Goal: Download file/media

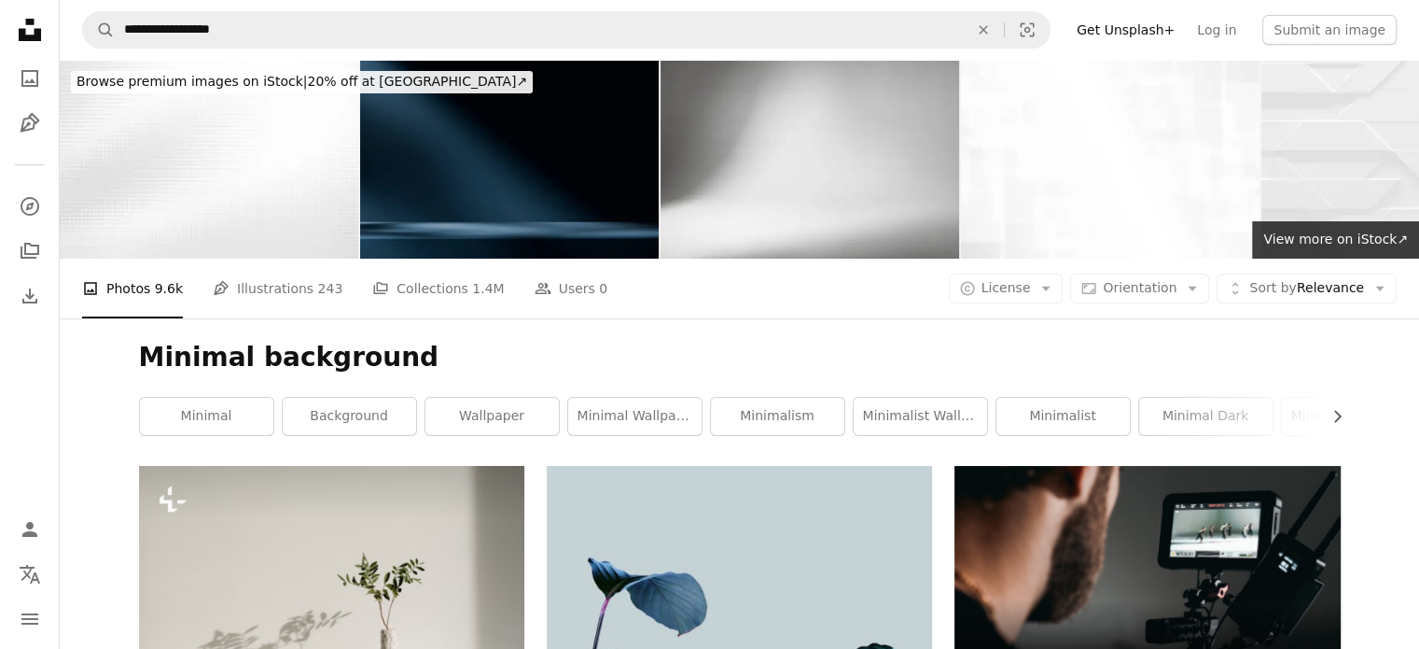
click at [1040, 258] on div "A photo Photos 9.6k Pen Tool Illustrations 243 A stack of folders Collections 1…" at bounding box center [739, 288] width 1315 height 60
click at [1031, 280] on span "License" at bounding box center [1006, 287] width 49 height 15
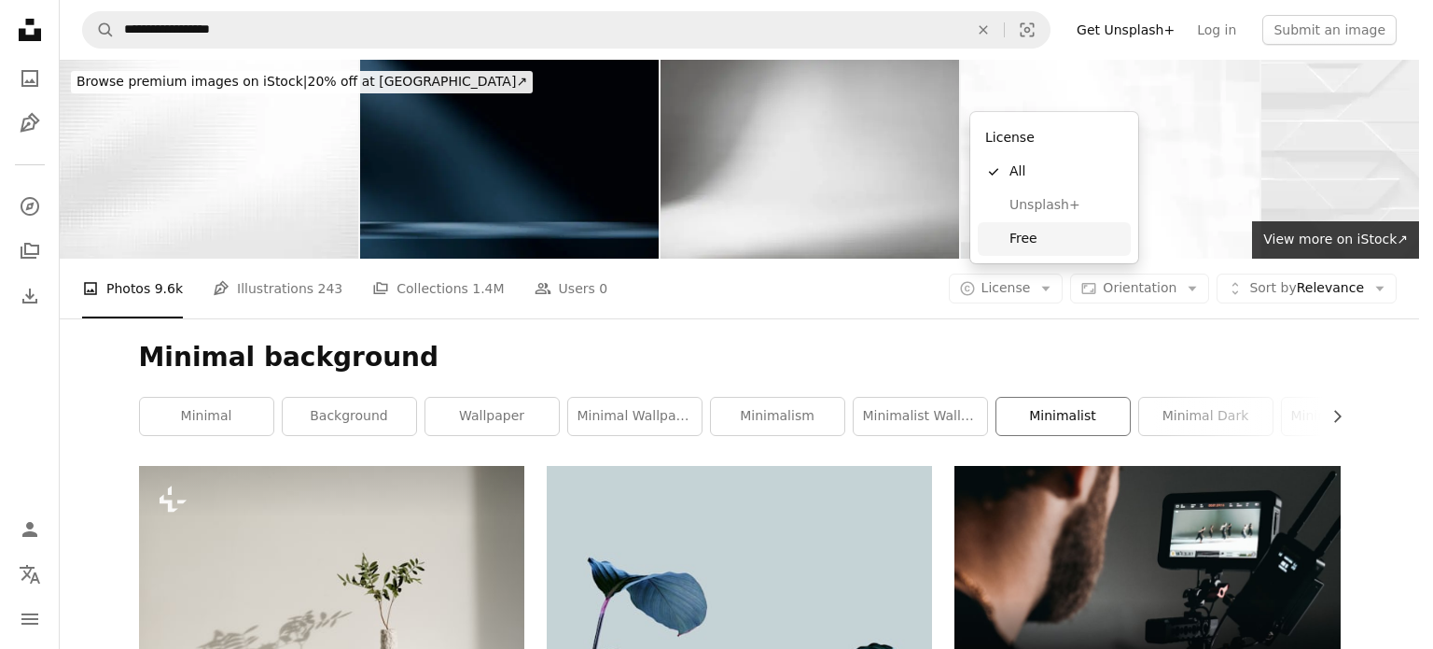
click at [1040, 228] on link "Free" at bounding box center [1054, 239] width 153 height 34
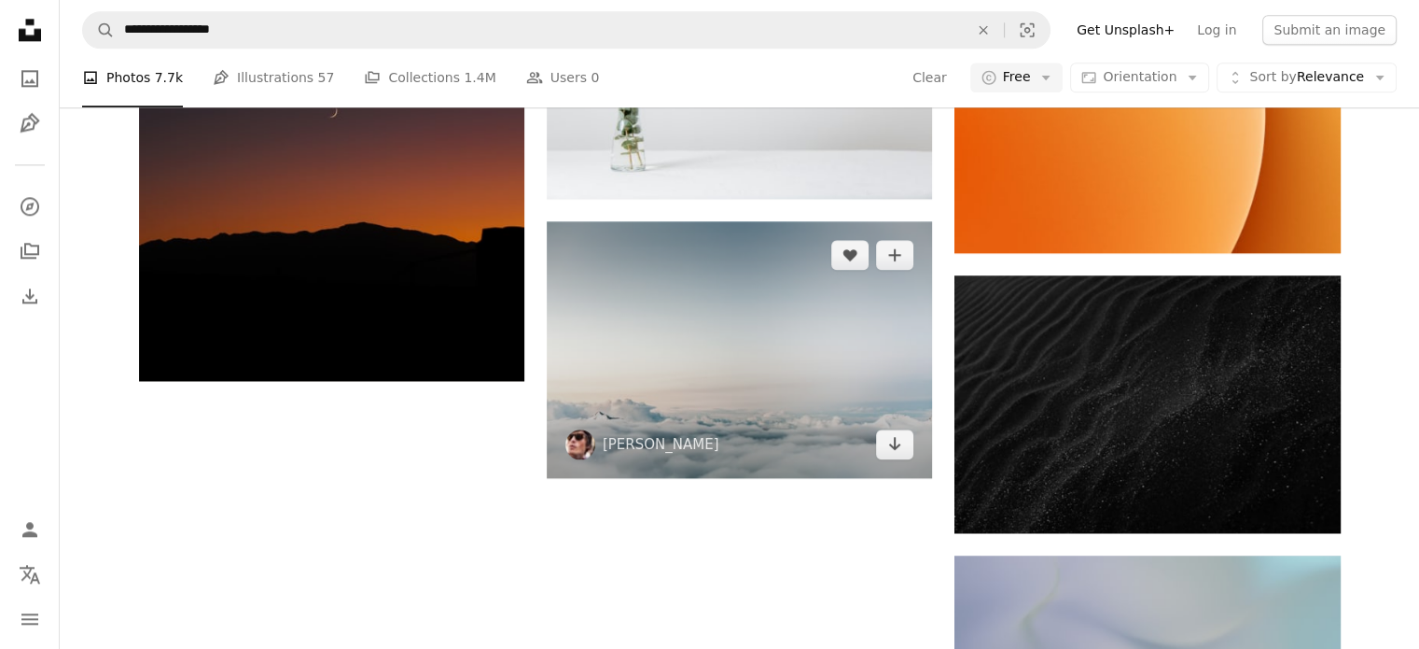
scroll to position [2426, 0]
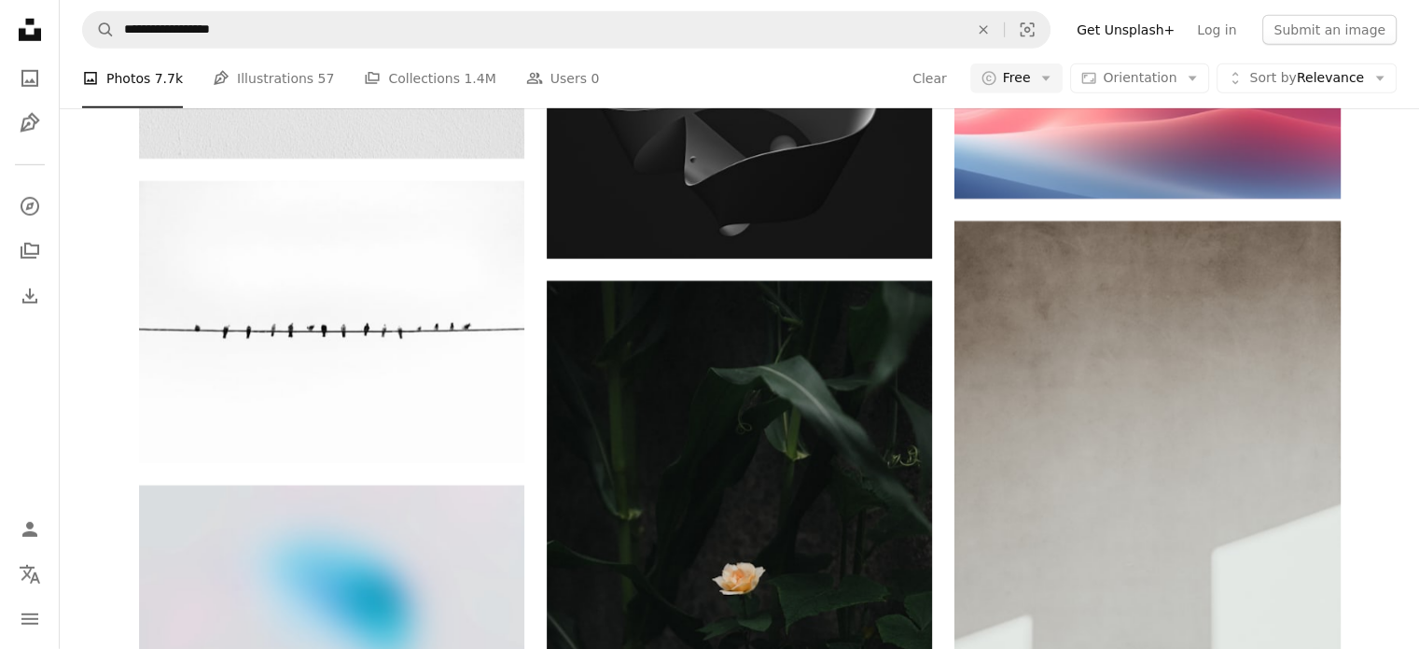
scroll to position [5506, 0]
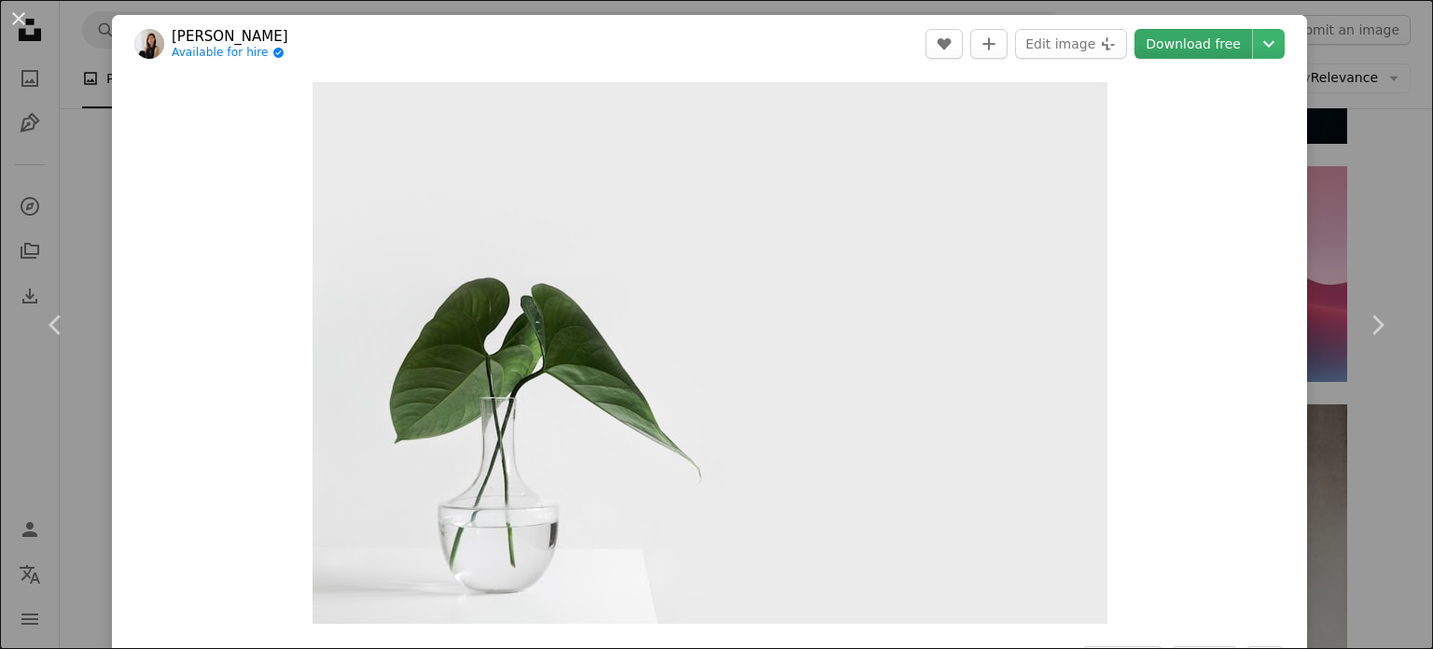
click at [1186, 45] on link "Download free" at bounding box center [1194, 44] width 118 height 30
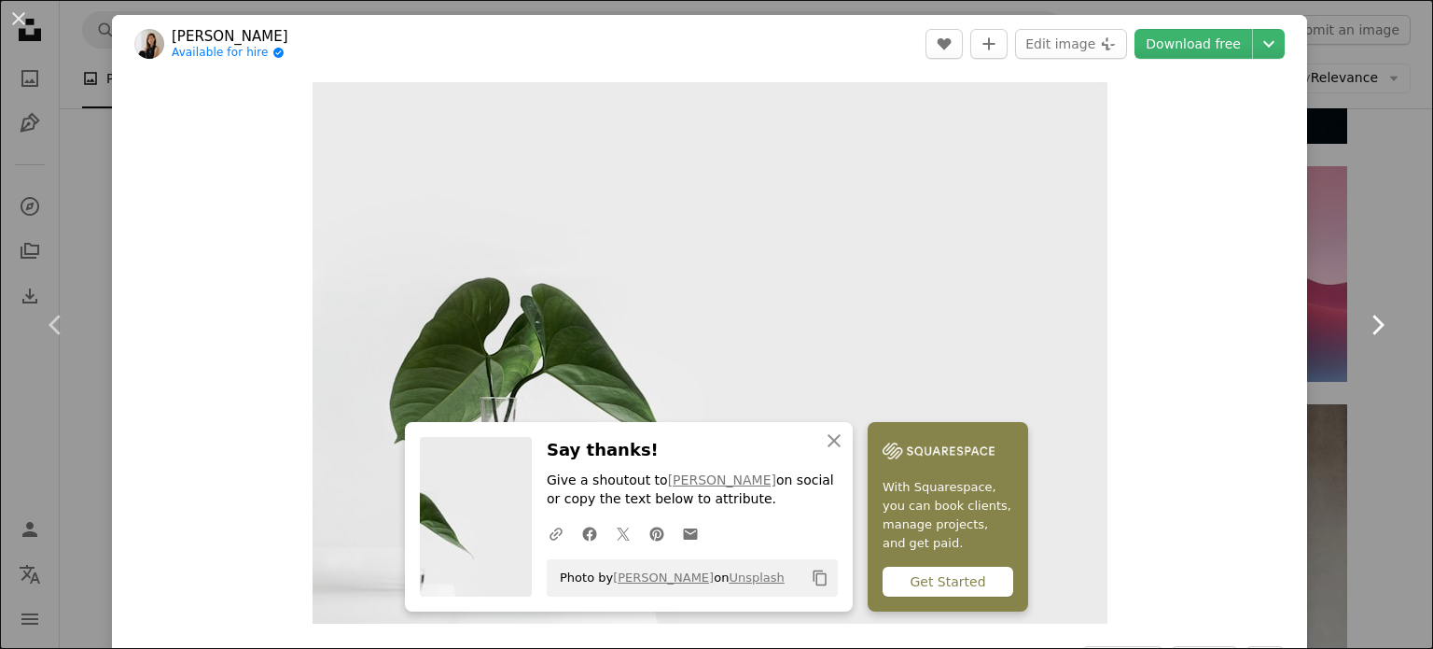
click at [1351, 240] on link "Chevron right" at bounding box center [1377, 324] width 112 height 179
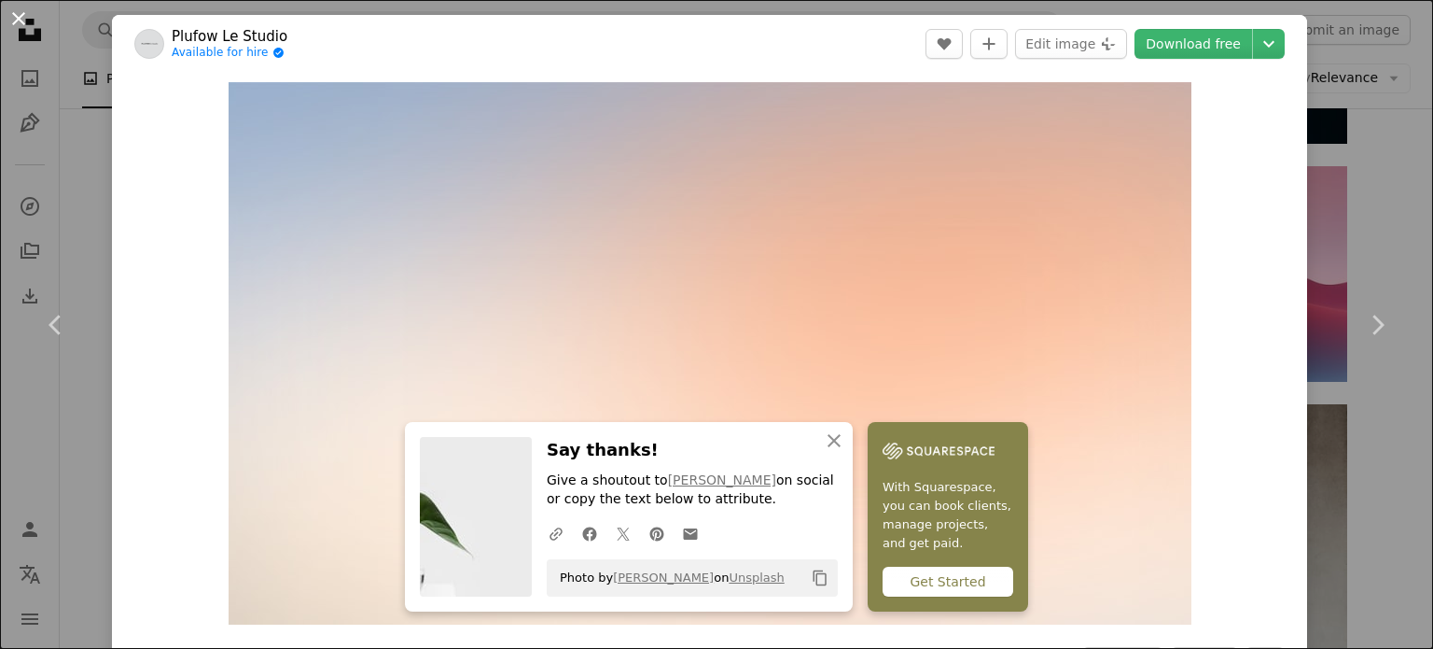
click at [30, 22] on button "An X shape" at bounding box center [18, 18] width 22 height 22
